Goal: Entertainment & Leisure: Consume media (video, audio)

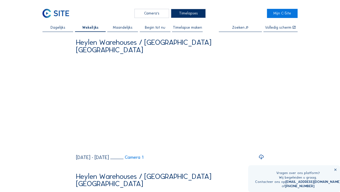
click at [78, 149] on icon at bounding box center [79, 148] width 5 height 6
click at [104, 114] on video "Your browser does not support the video tag." at bounding box center [170, 104] width 188 height 94
click at [253, 149] on icon at bounding box center [260, 148] width 5 height 6
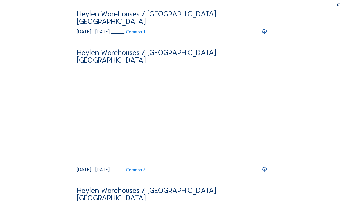
drag, startPoint x: 207, startPoint y: 211, endPoint x: 210, endPoint y: 211, distance: 3.2
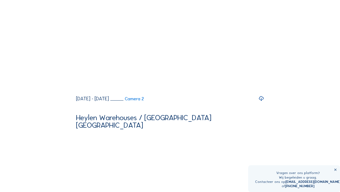
scroll to position [54, 0]
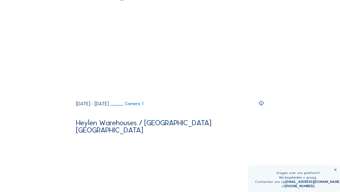
click at [80, 98] on icon at bounding box center [79, 94] width 5 height 6
click at [253, 98] on icon at bounding box center [260, 94] width 5 height 6
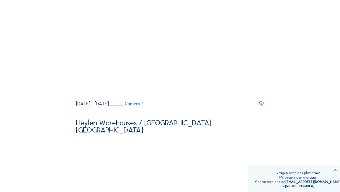
click at [253, 98] on icon at bounding box center [260, 94] width 5 height 6
